Goal: Task Accomplishment & Management: Manage account settings

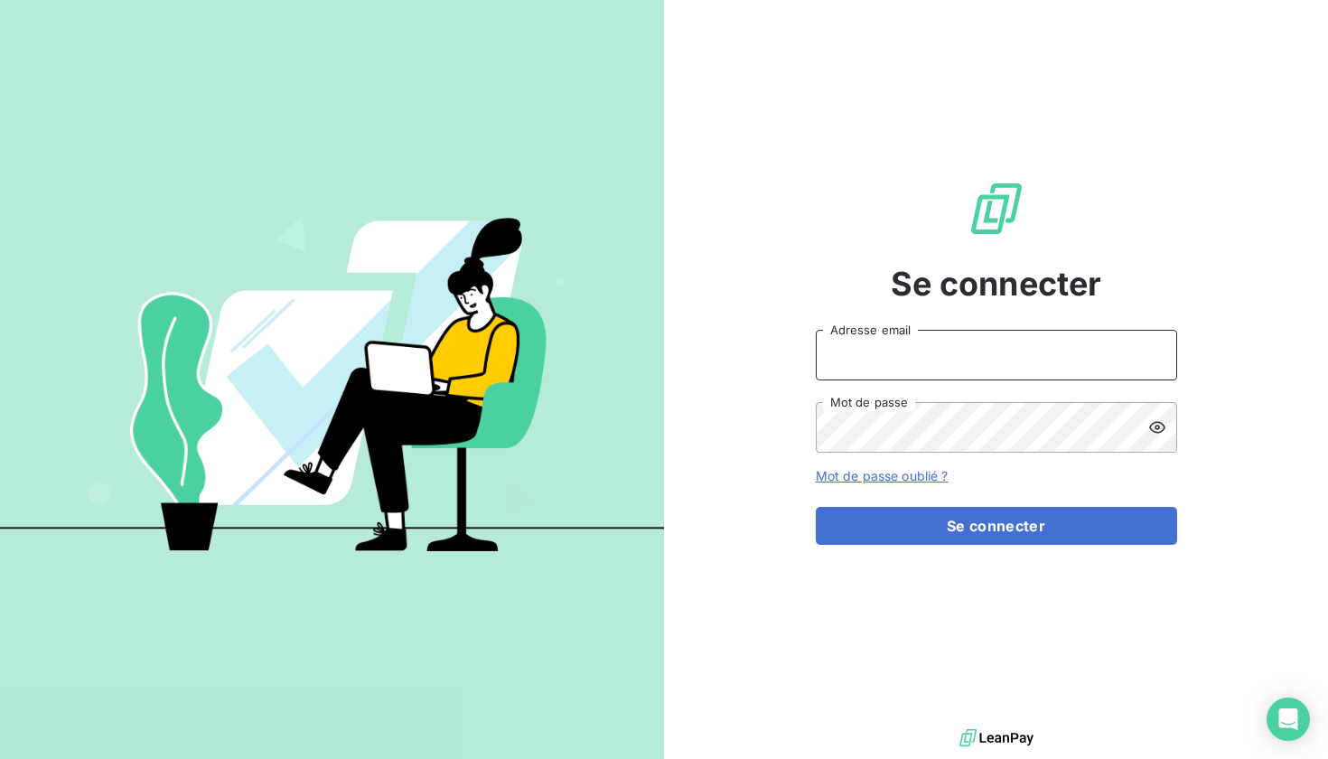
type input "justine.monsaingeon@dynseo.com"
click at [996, 526] on button "Se connecter" at bounding box center [996, 526] width 361 height 38
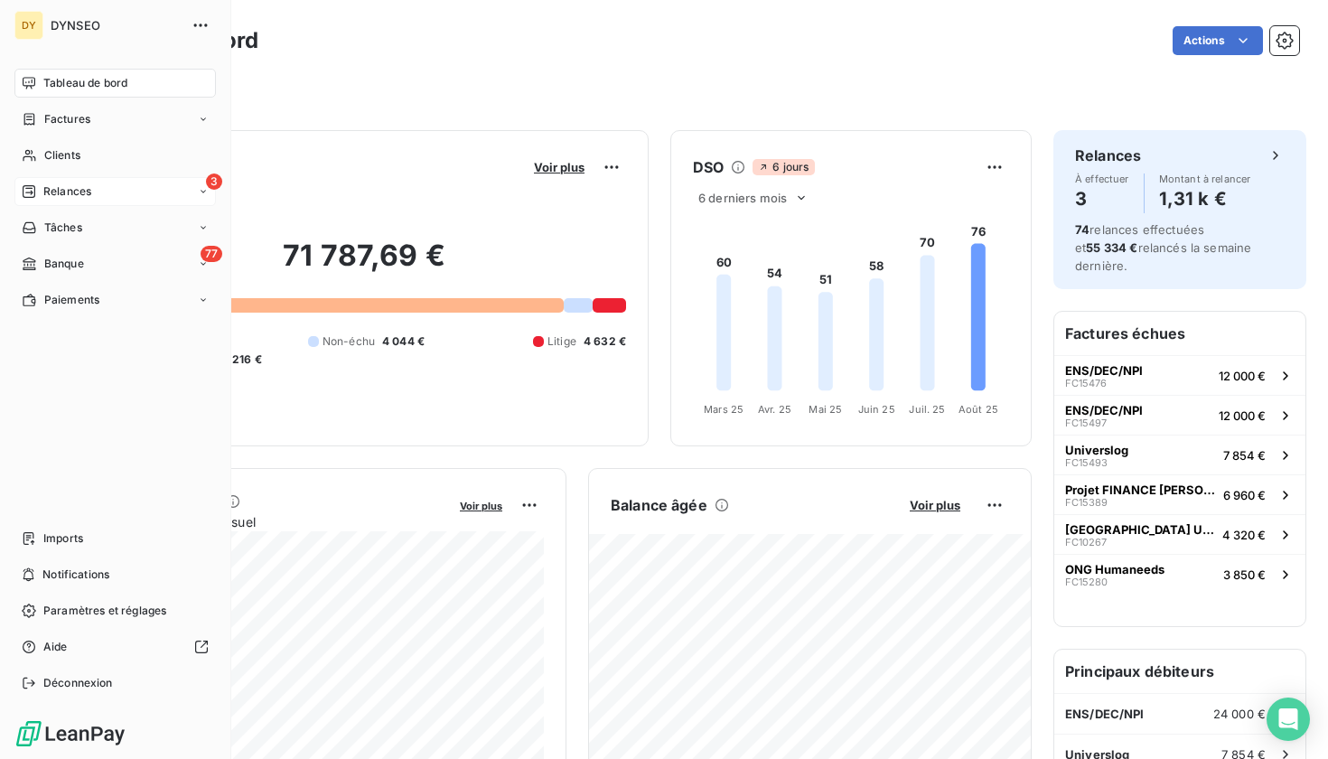
click at [74, 193] on span "Relances" at bounding box center [67, 191] width 48 height 16
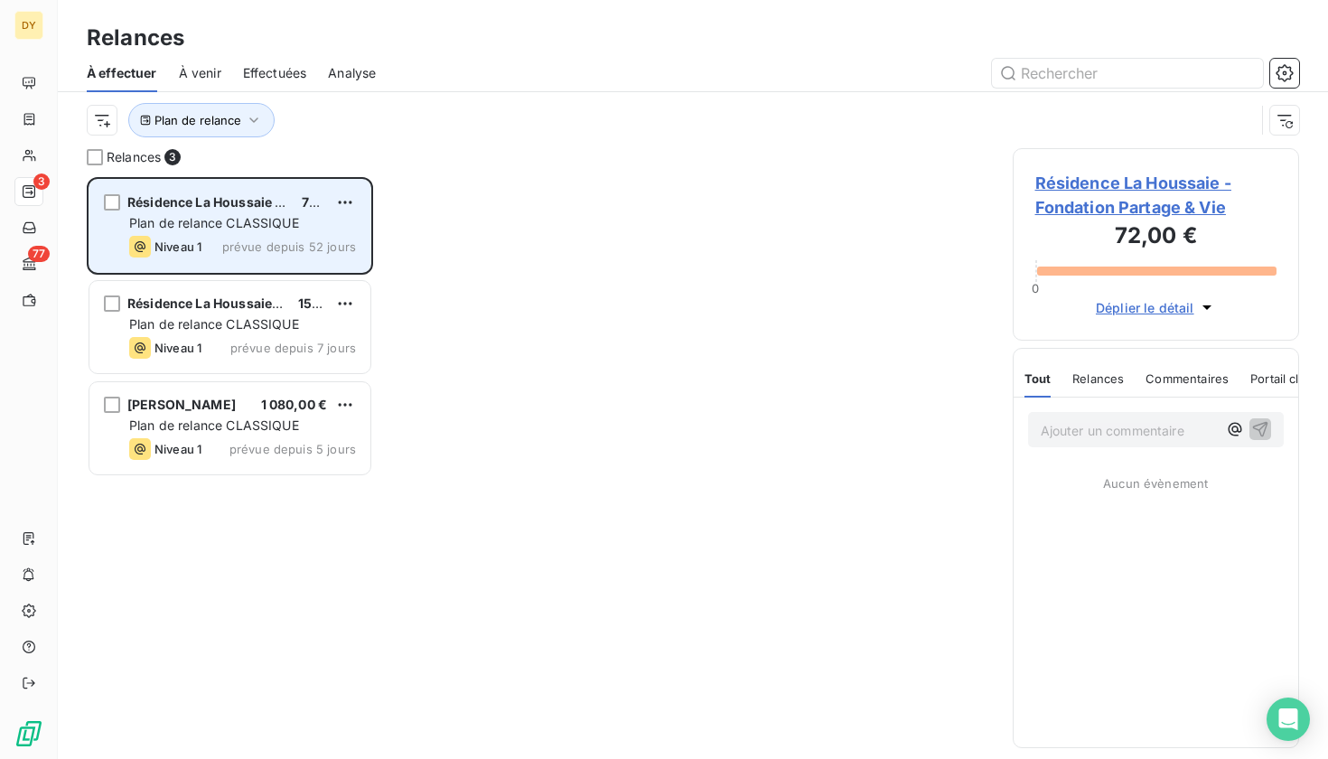
scroll to position [582, 287]
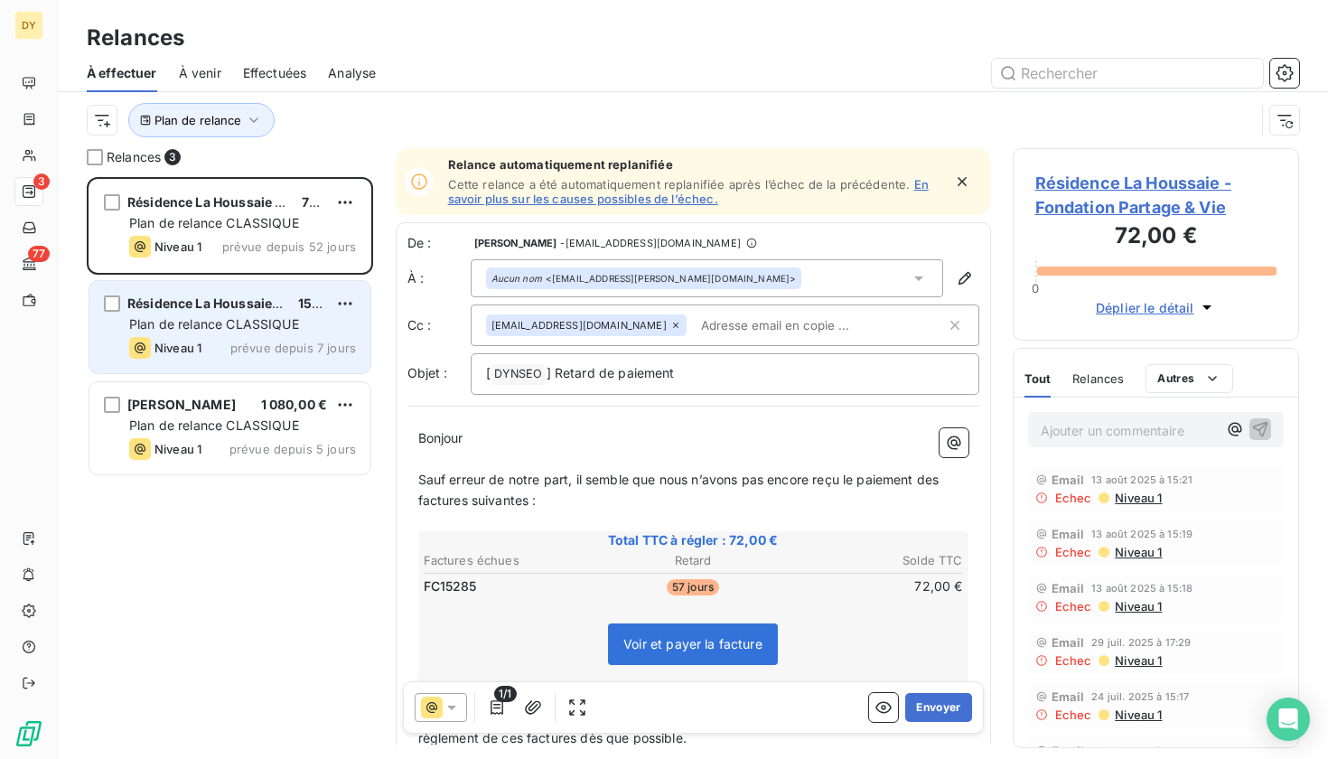
click at [231, 365] on div "Résidence La Houssaie Fondation Partage & Vie 158,40 € Plan de relance CLASSIQU…" at bounding box center [229, 327] width 281 height 92
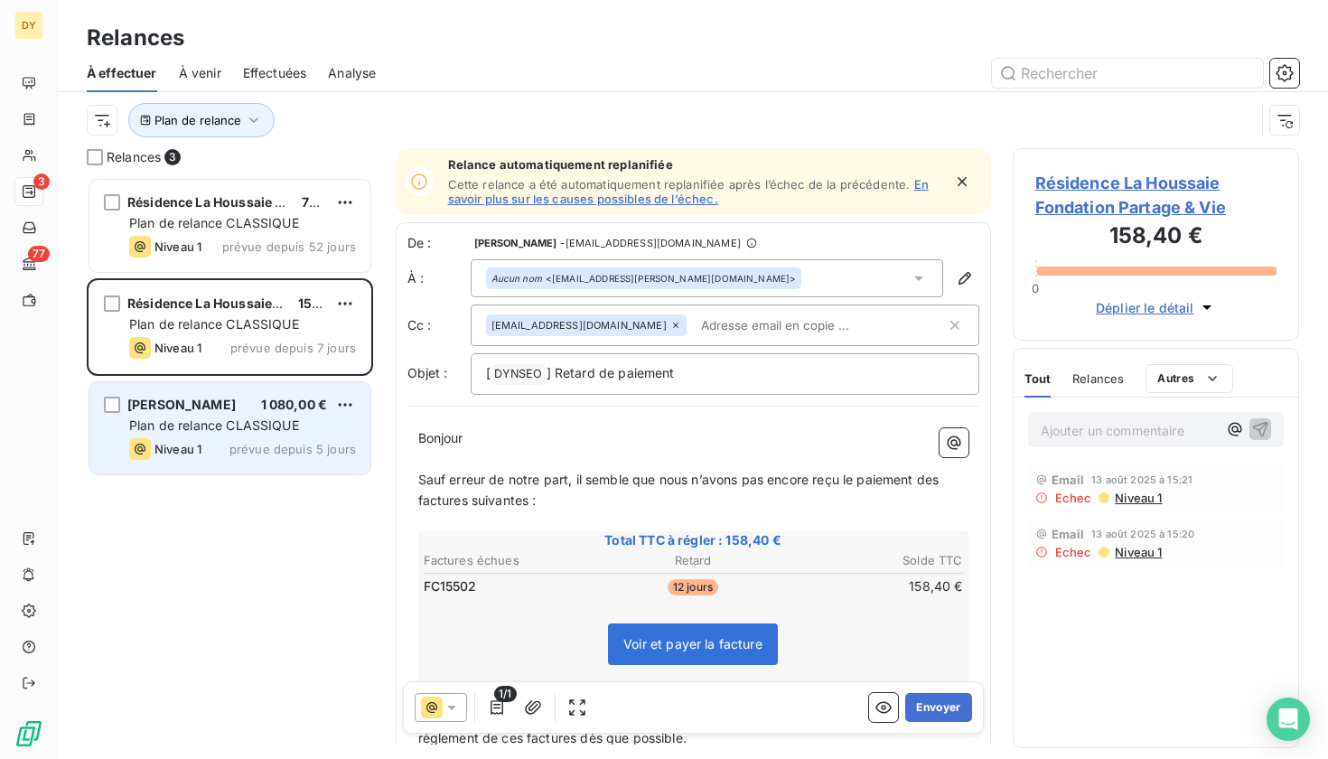
click at [237, 465] on div "[PERSON_NAME] 1 080,00 € Plan de relance CLASSIQUE Niveau 1 prévue depuis 5 jou…" at bounding box center [229, 428] width 281 height 92
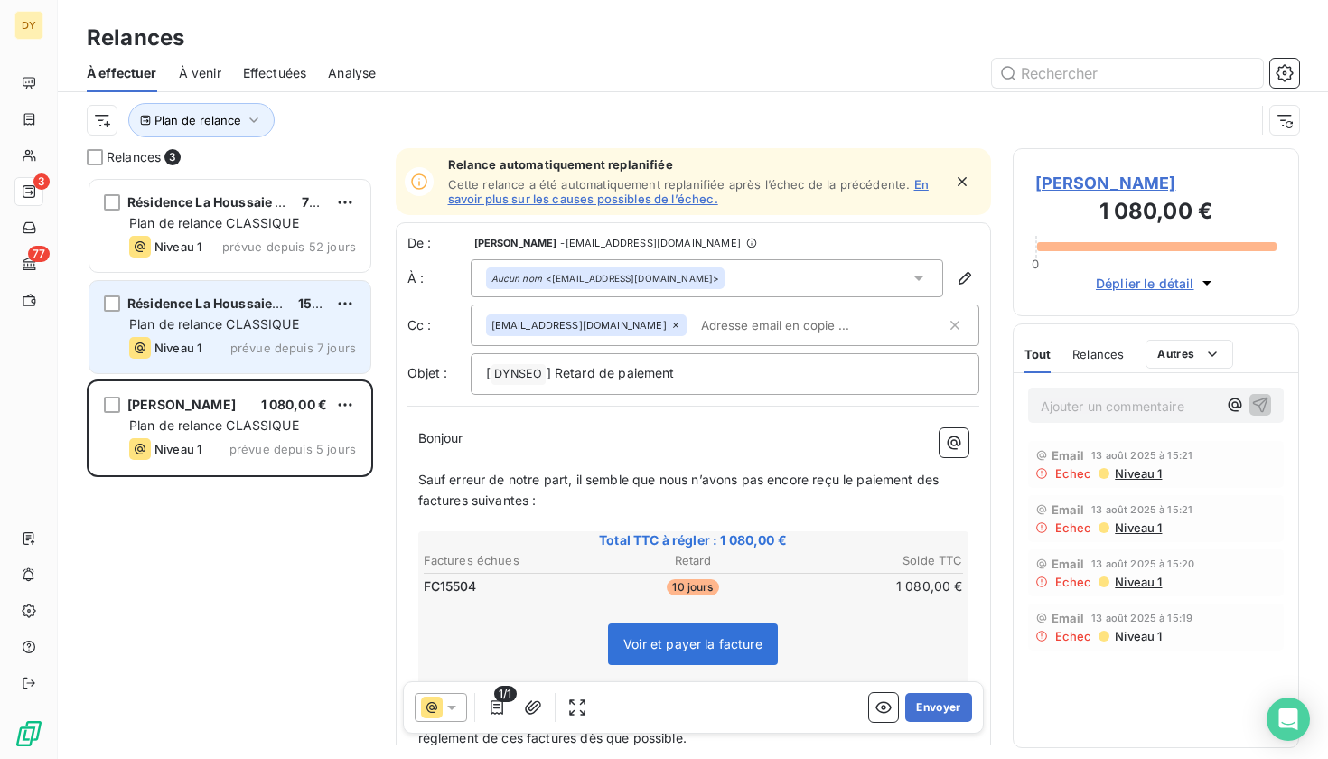
click at [215, 336] on div "Résidence La Houssaie Fondation Partage & Vie 158,40 € Plan de relance CLASSIQU…" at bounding box center [229, 327] width 281 height 92
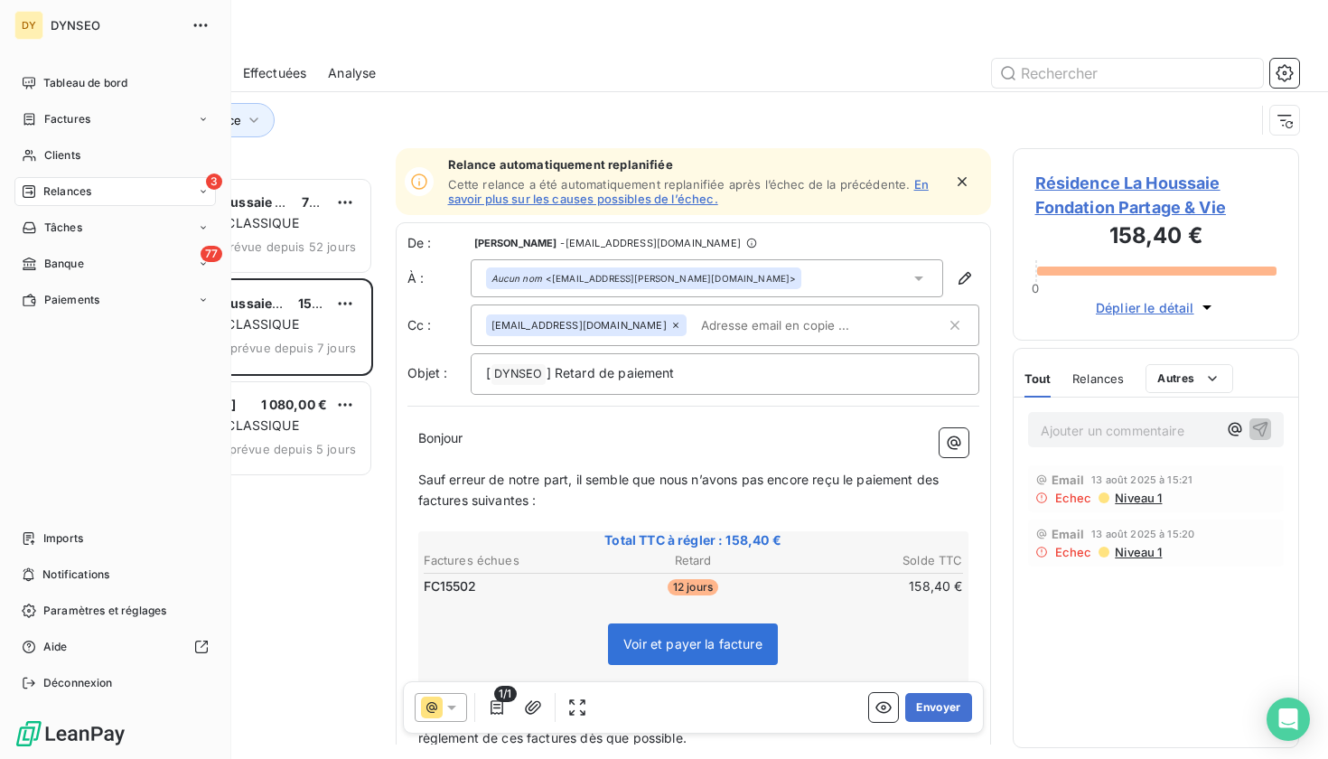
click at [38, 204] on div "3 Relances" at bounding box center [114, 191] width 201 height 29
click at [115, 398] on div "77 Banque" at bounding box center [114, 408] width 201 height 29
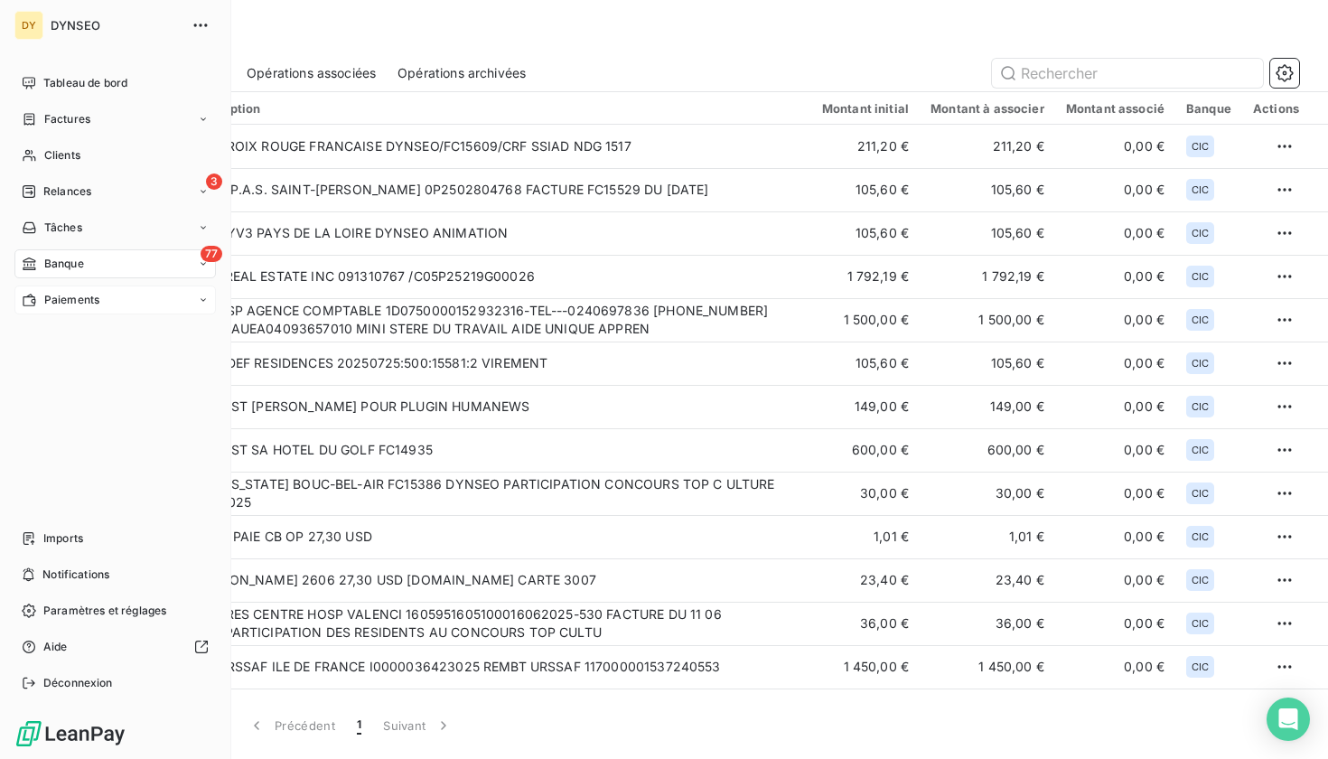
click at [63, 311] on div "Paiements" at bounding box center [114, 299] width 201 height 29
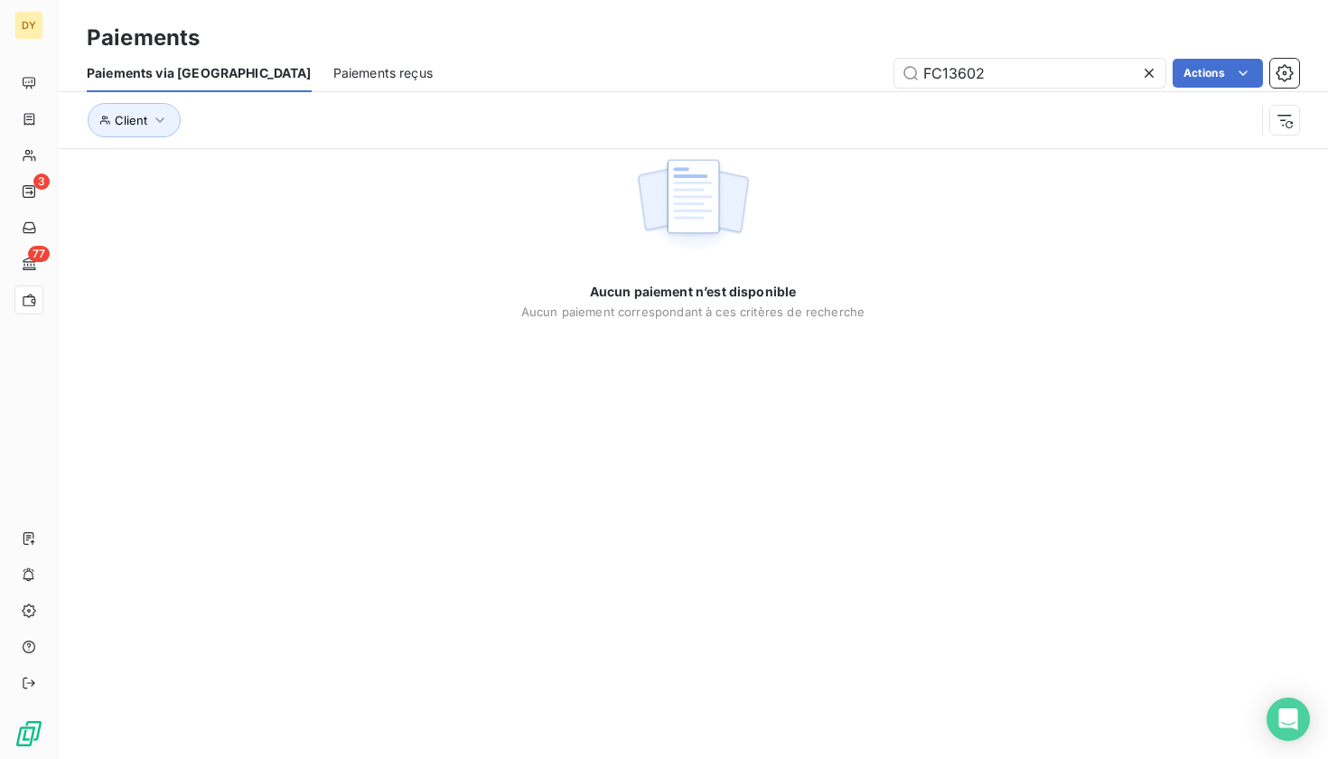
click at [334, 66] on span "Paiements reçus" at bounding box center [382, 73] width 99 height 18
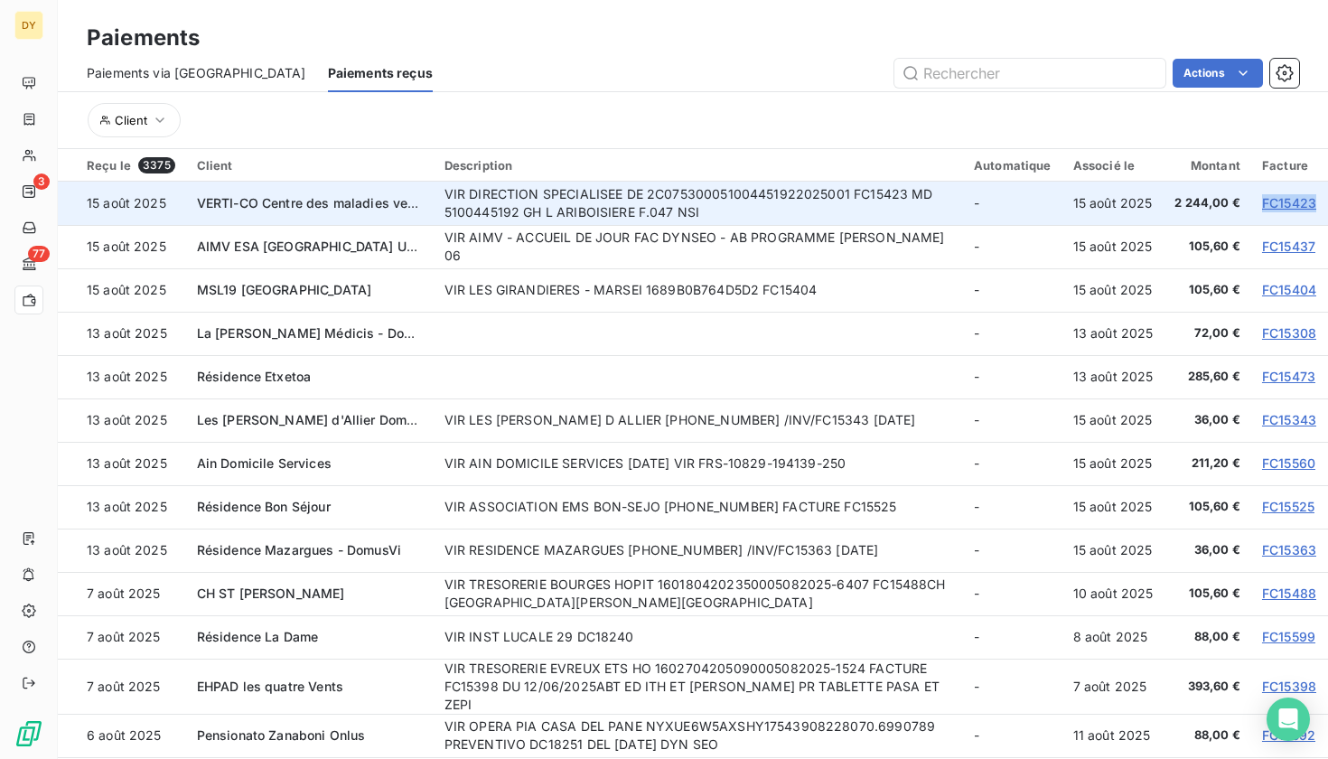
drag, startPoint x: 1250, startPoint y: 199, endPoint x: 1306, endPoint y: 202, distance: 56.1
click at [1306, 202] on td "FC15423" at bounding box center [1289, 203] width 77 height 43
copy link "FC15423"
